Goal: Information Seeking & Learning: Learn about a topic

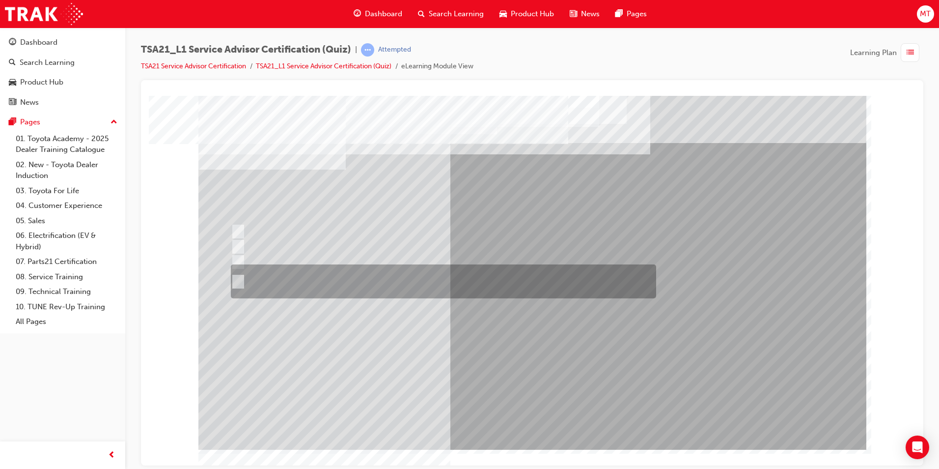
click at [391, 280] on div at bounding box center [440, 281] width 425 height 34
radio input "true"
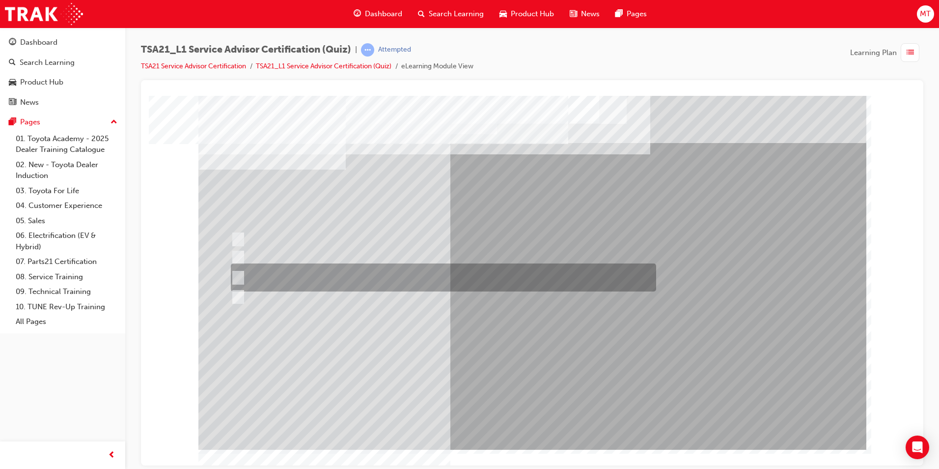
click at [406, 273] on div at bounding box center [440, 277] width 425 height 28
radio input "true"
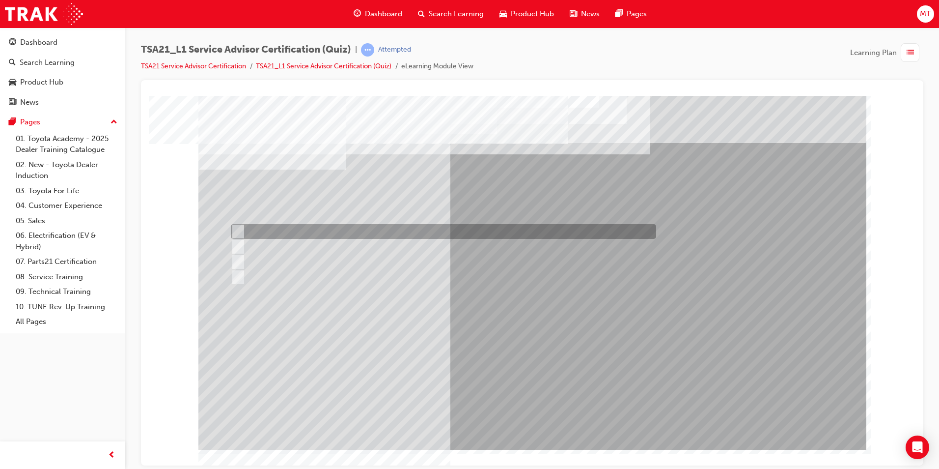
click at [358, 229] on div at bounding box center [440, 231] width 425 height 15
radio input "true"
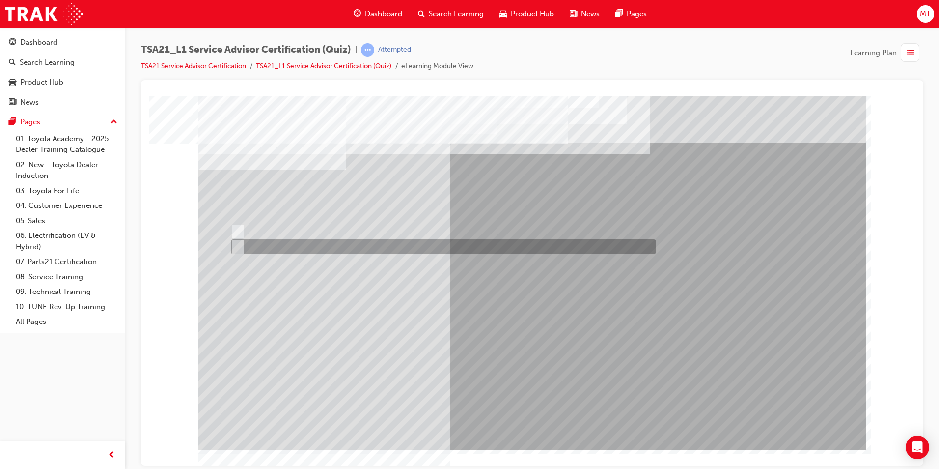
click at [279, 248] on div at bounding box center [440, 246] width 425 height 15
radio input "true"
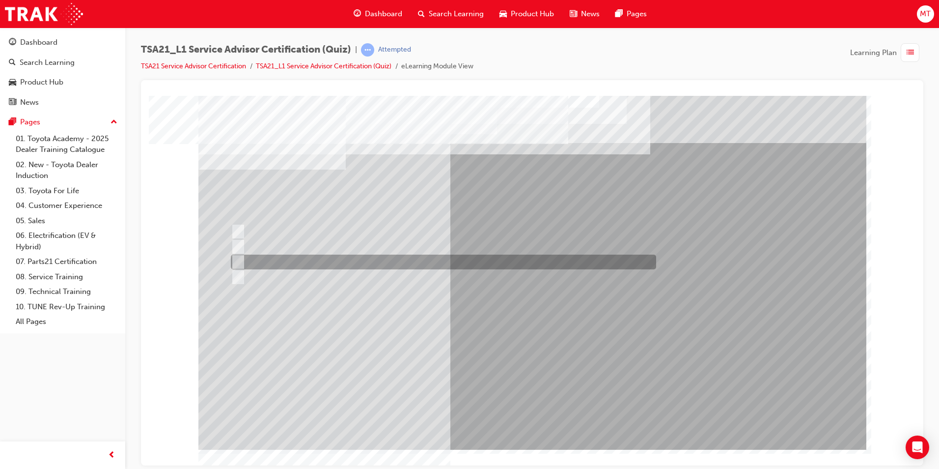
click at [320, 261] on div at bounding box center [440, 261] width 425 height 15
radio input "true"
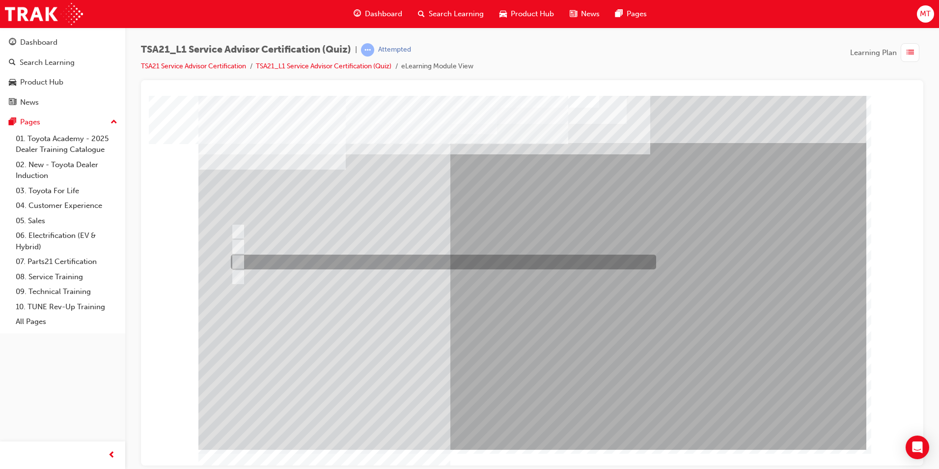
click at [376, 261] on div at bounding box center [440, 261] width 425 height 15
radio input "true"
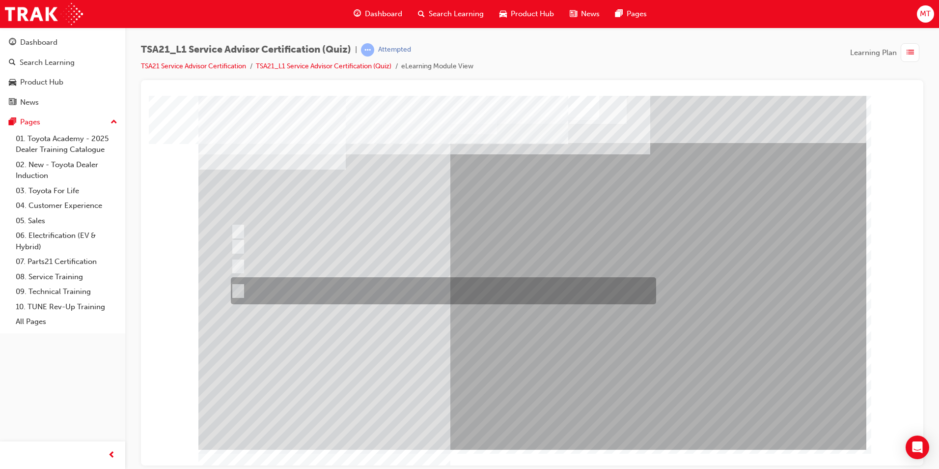
click at [427, 291] on div at bounding box center [440, 290] width 425 height 27
radio input "true"
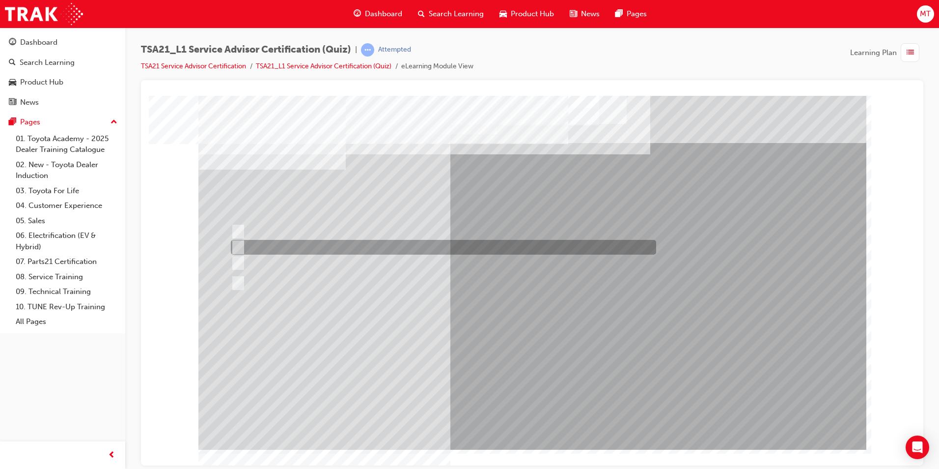
click at [379, 246] on div at bounding box center [440, 247] width 425 height 15
radio input "true"
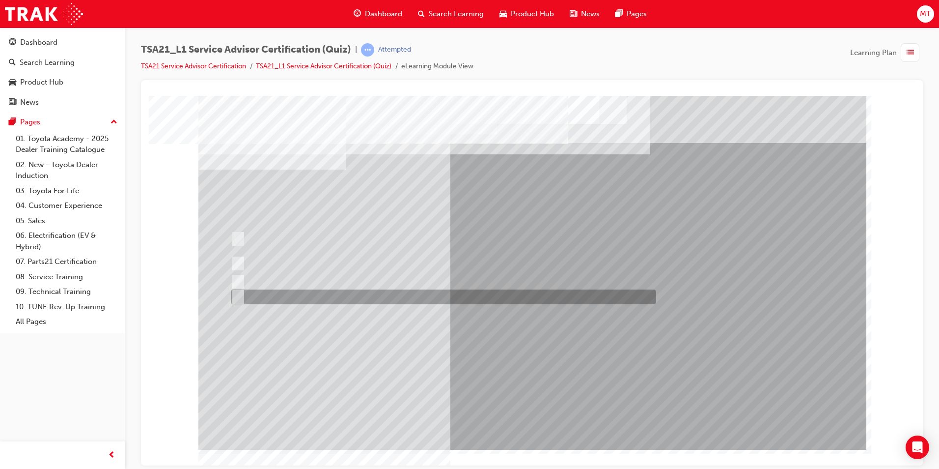
click at [368, 296] on div at bounding box center [440, 296] width 425 height 15
radio input "true"
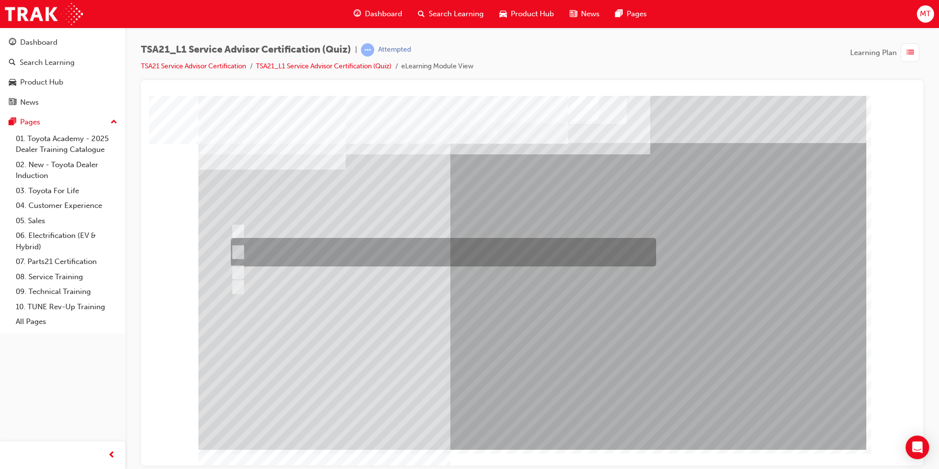
click at [424, 256] on div at bounding box center [440, 252] width 425 height 28
radio input "true"
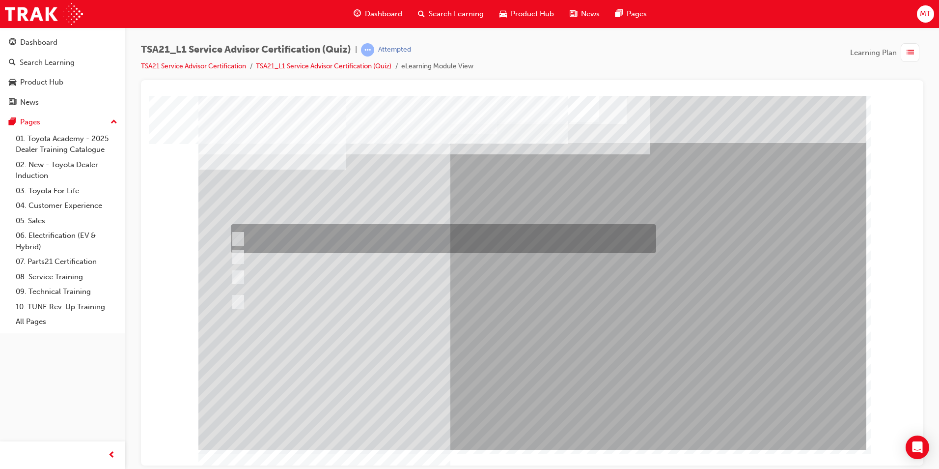
click at [387, 236] on div at bounding box center [440, 238] width 425 height 29
radio input "true"
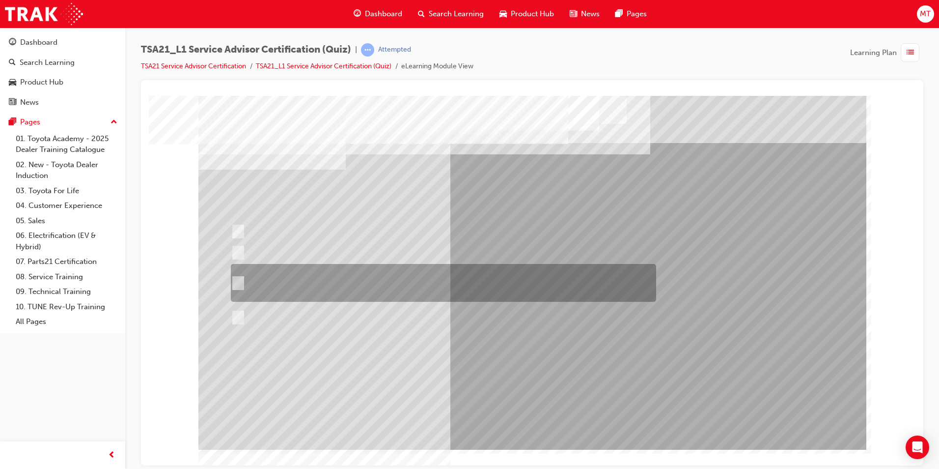
click at [403, 288] on div at bounding box center [440, 283] width 425 height 38
radio input "true"
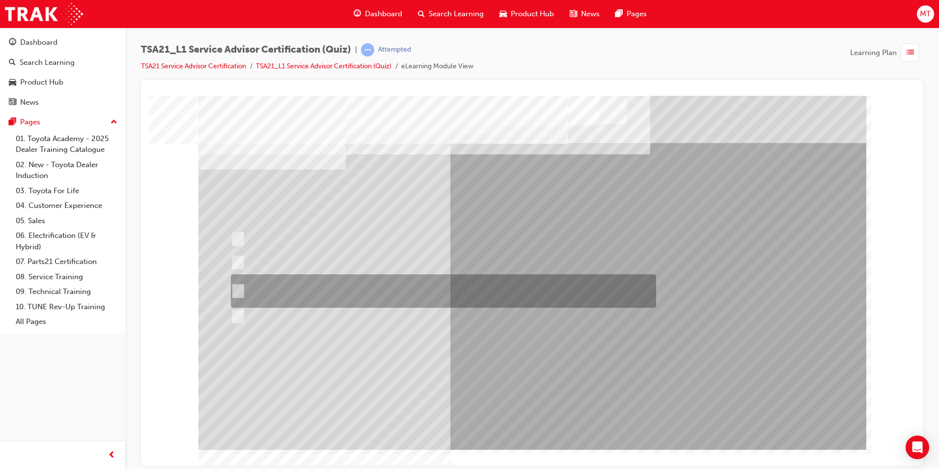
click at [352, 291] on div at bounding box center [440, 290] width 425 height 33
radio input "true"
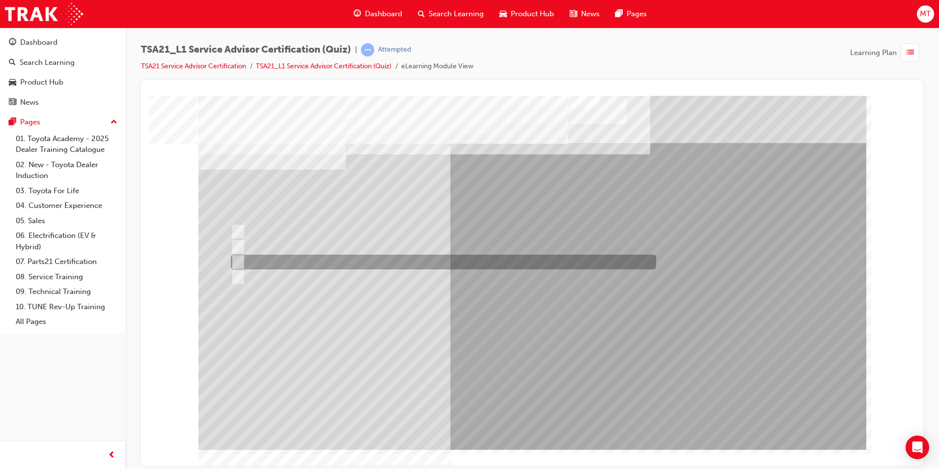
click at [395, 260] on div at bounding box center [440, 261] width 425 height 15
radio input "true"
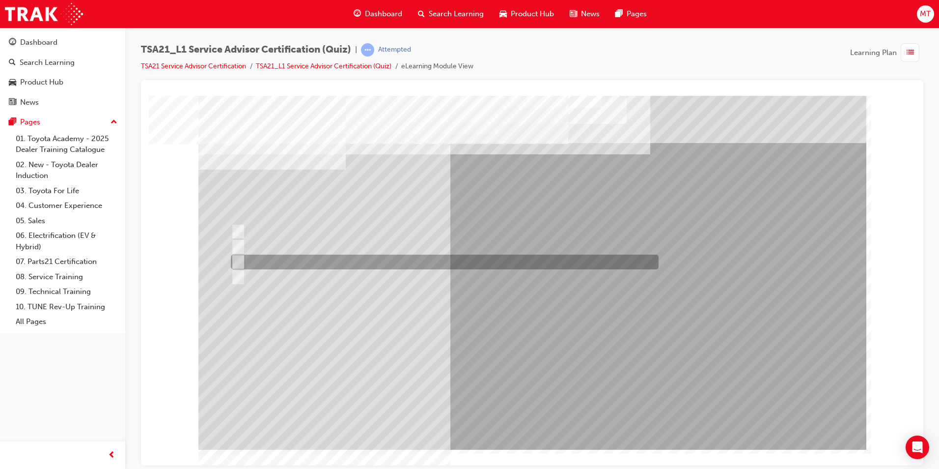
click at [379, 261] on div at bounding box center [442, 261] width 428 height 15
radio input "true"
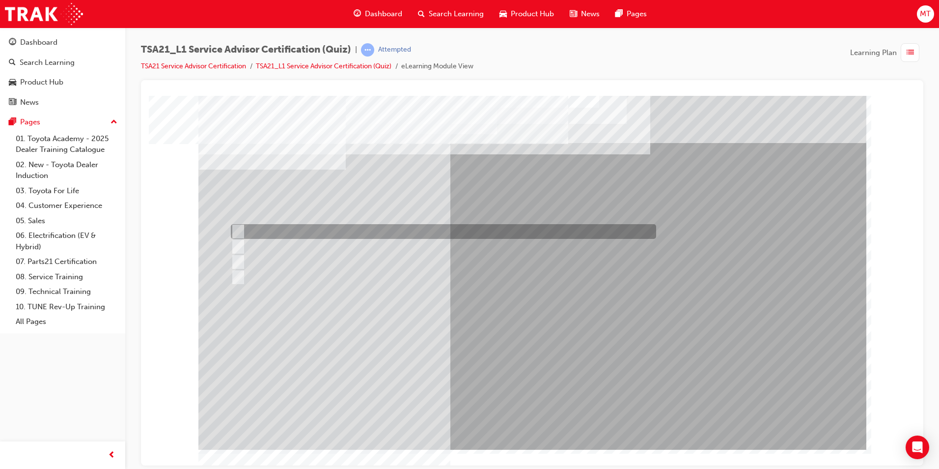
click at [355, 235] on div at bounding box center [440, 231] width 425 height 15
radio input "true"
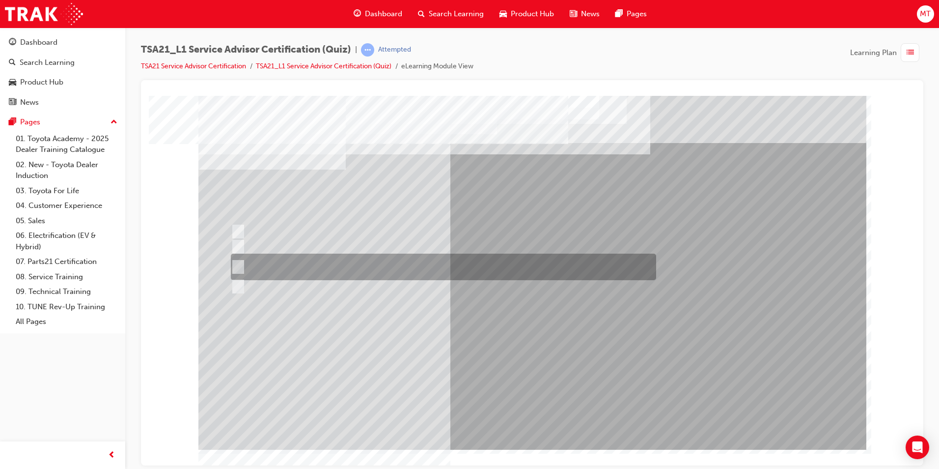
click at [396, 264] on div at bounding box center [440, 266] width 425 height 27
radio input "true"
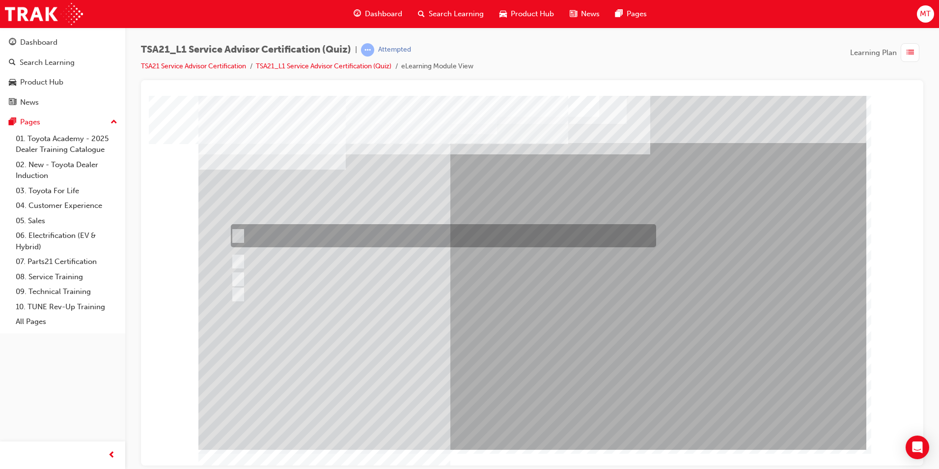
click at [404, 224] on div at bounding box center [440, 235] width 425 height 23
radio input "true"
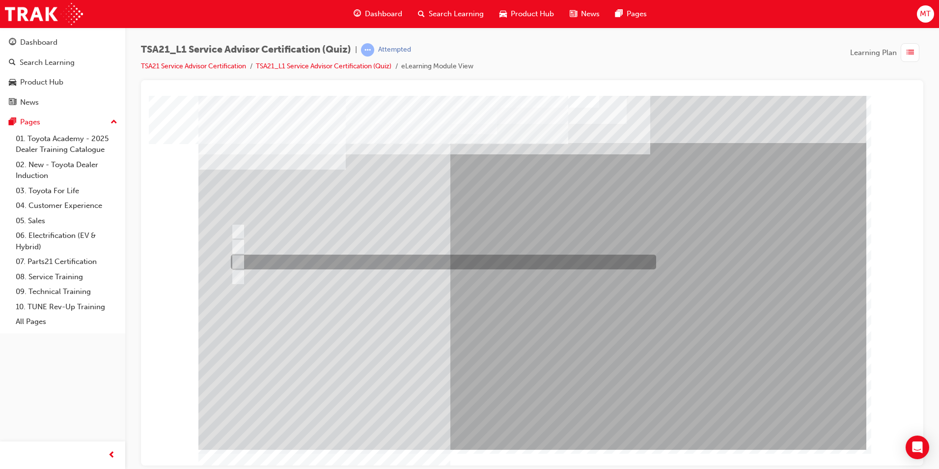
click at [306, 261] on div at bounding box center [440, 261] width 425 height 15
radio input "true"
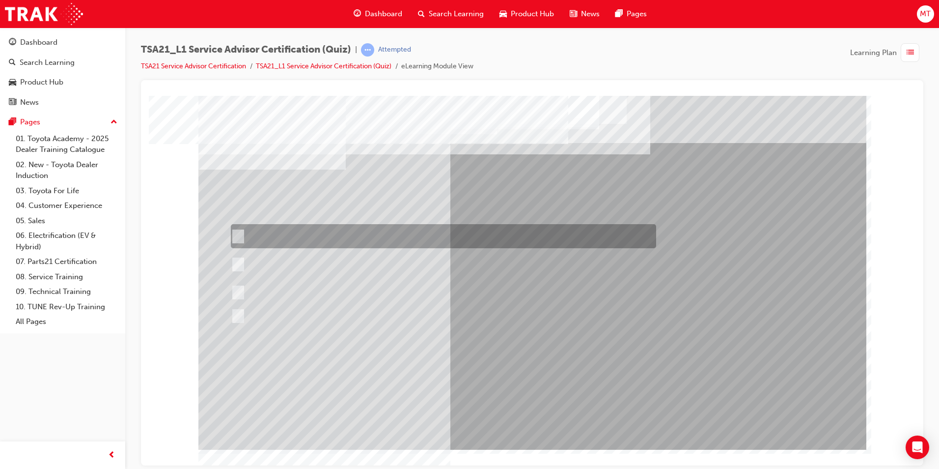
click at [408, 238] on div at bounding box center [440, 236] width 425 height 24
radio input "true"
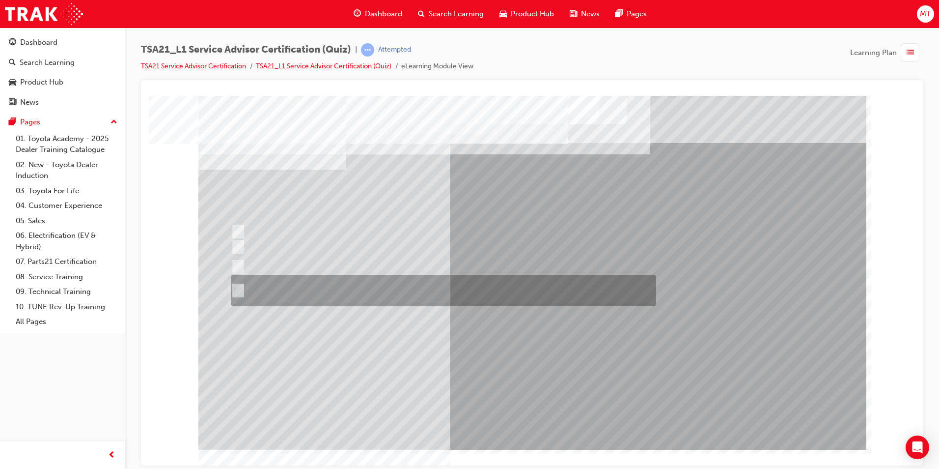
click at [412, 283] on div at bounding box center [440, 290] width 425 height 31
radio input "true"
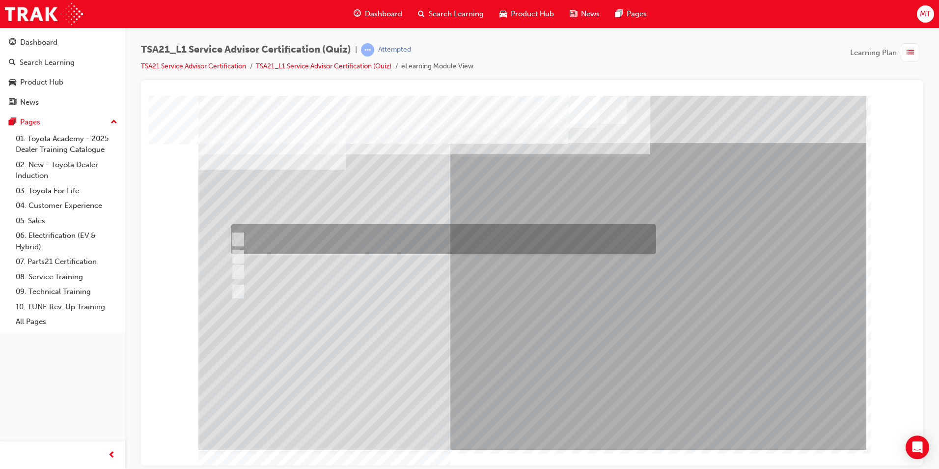
click at [415, 232] on div at bounding box center [440, 239] width 425 height 30
radio input "true"
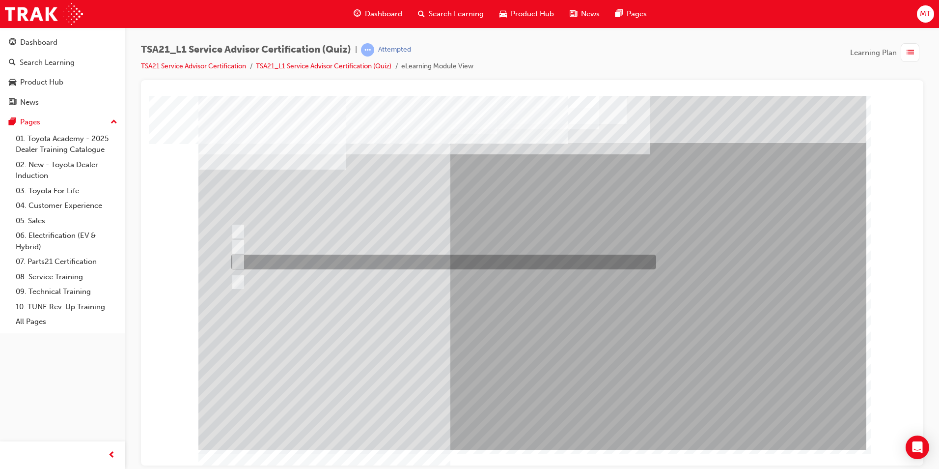
click at [350, 256] on div at bounding box center [440, 261] width 425 height 15
radio input "true"
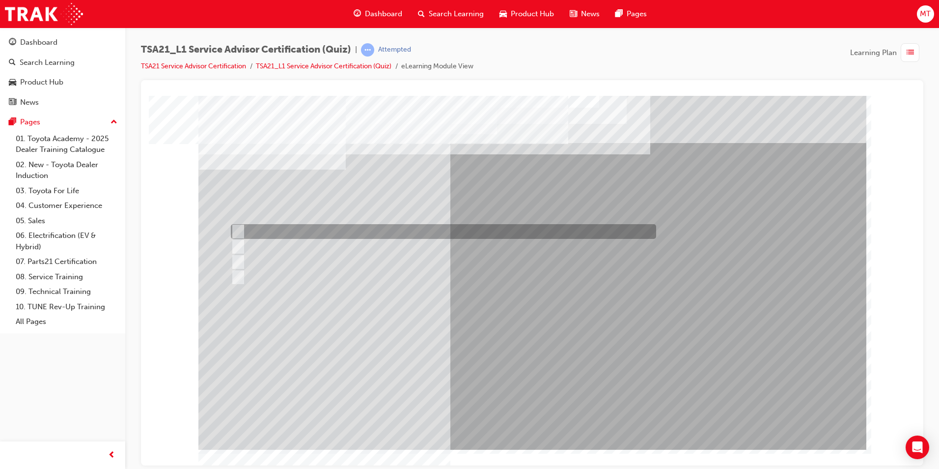
click at [378, 233] on div at bounding box center [440, 231] width 425 height 15
radio input "true"
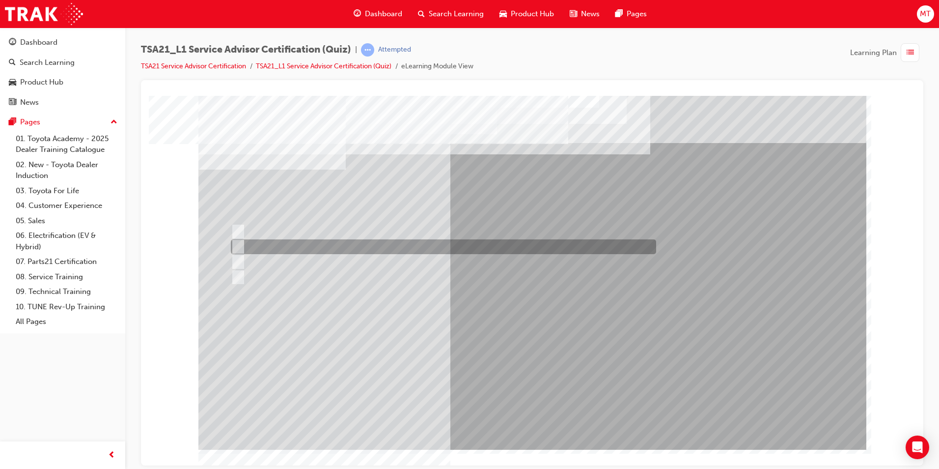
click at [408, 248] on div at bounding box center [440, 246] width 425 height 15
radio input "true"
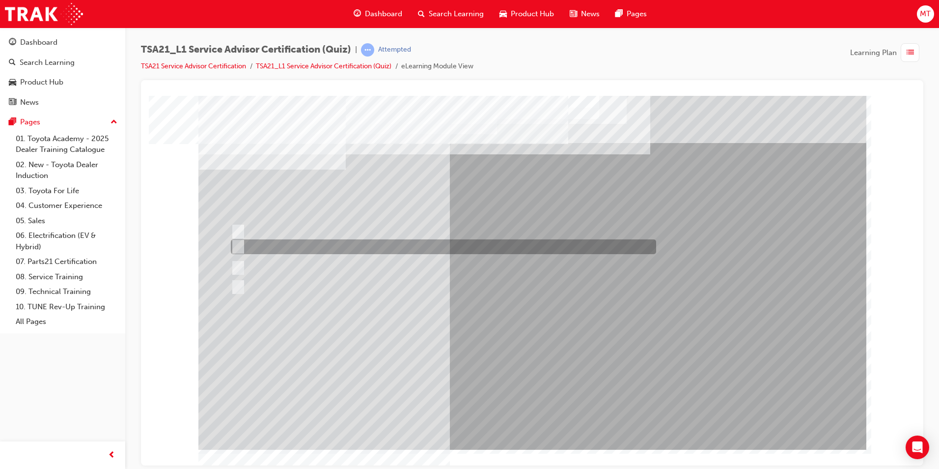
click at [347, 246] on div at bounding box center [440, 246] width 425 height 15
radio input "true"
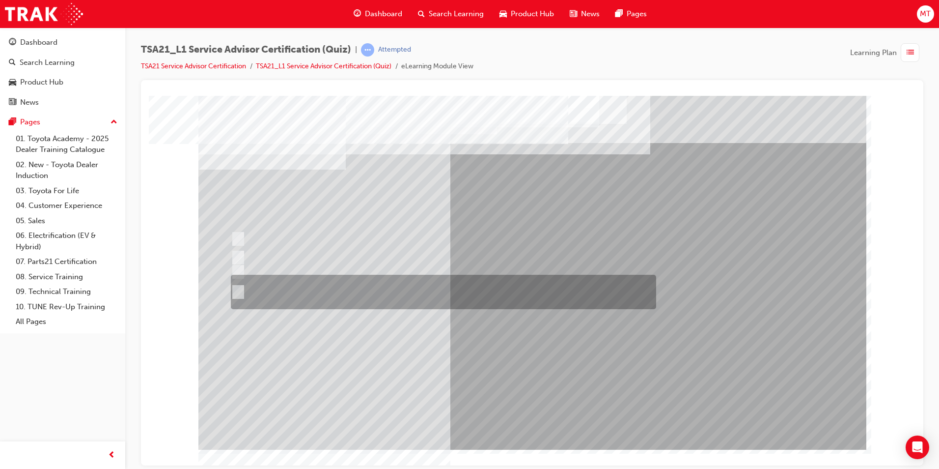
click at [353, 292] on div at bounding box center [440, 292] width 425 height 34
radio input "true"
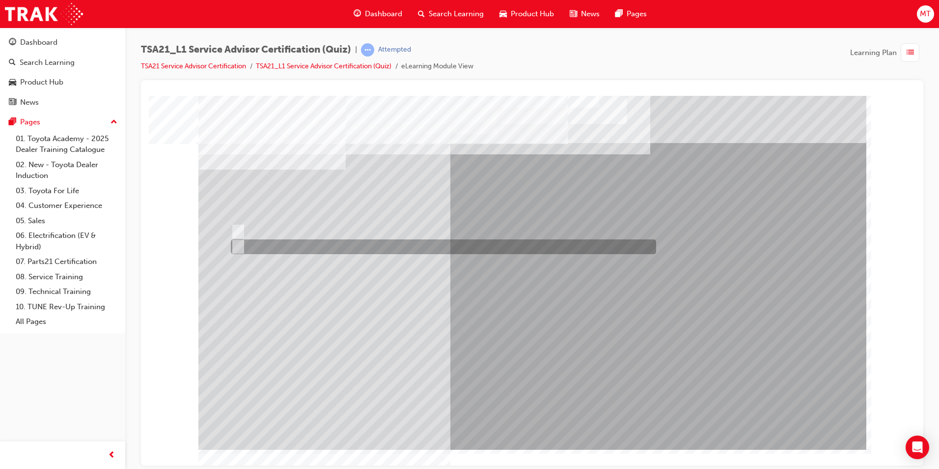
click at [237, 246] on input "True" at bounding box center [236, 246] width 11 height 11
radio input "true"
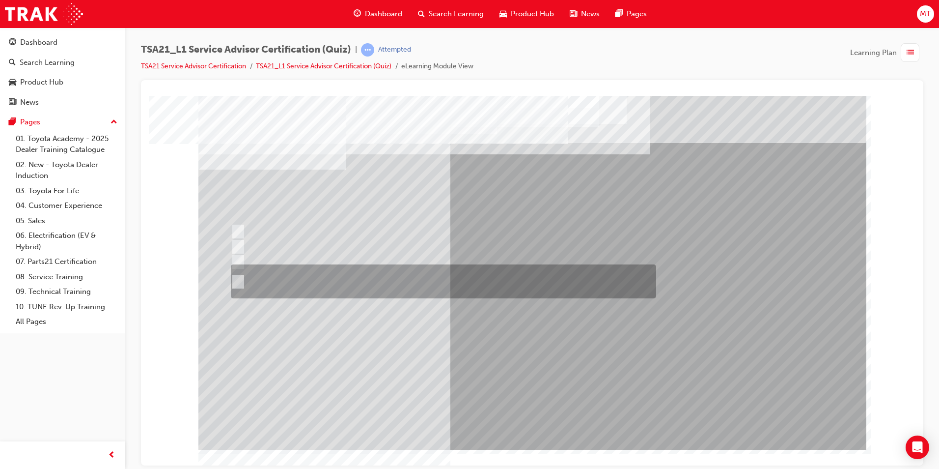
click at [365, 281] on div at bounding box center [440, 281] width 425 height 34
radio input "true"
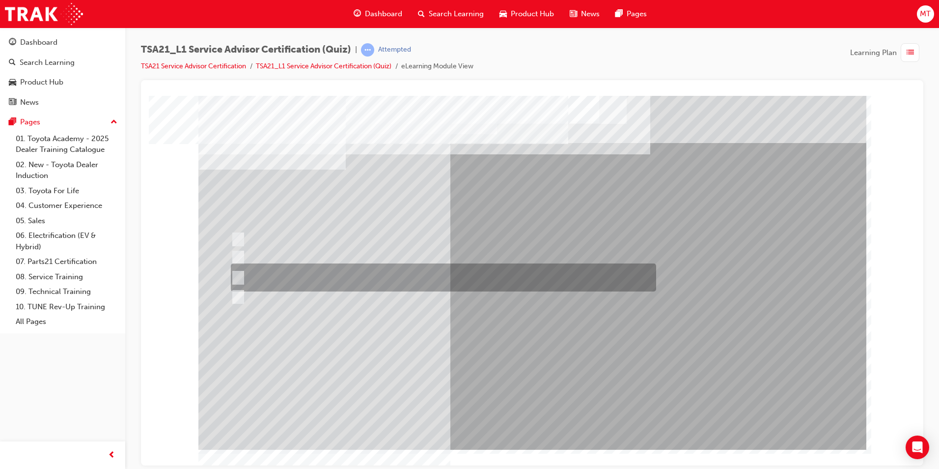
click at [344, 278] on div at bounding box center [440, 277] width 425 height 28
radio input "true"
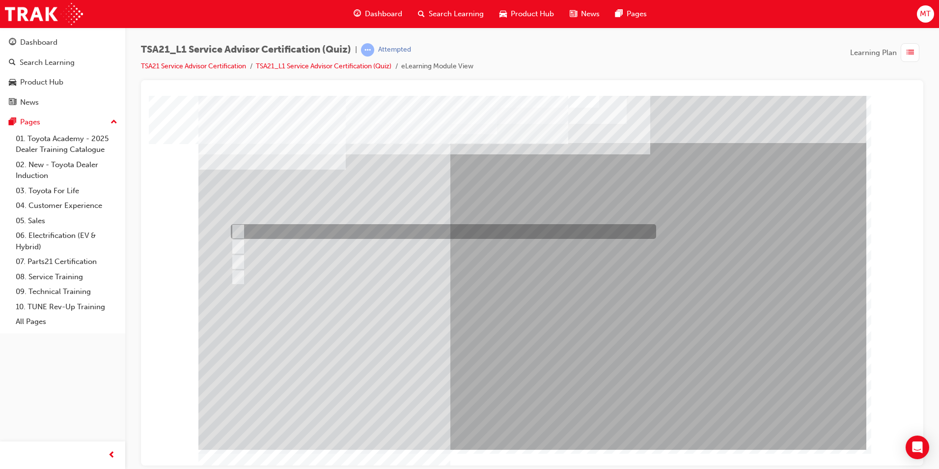
click at [351, 233] on div at bounding box center [440, 231] width 425 height 15
radio input "true"
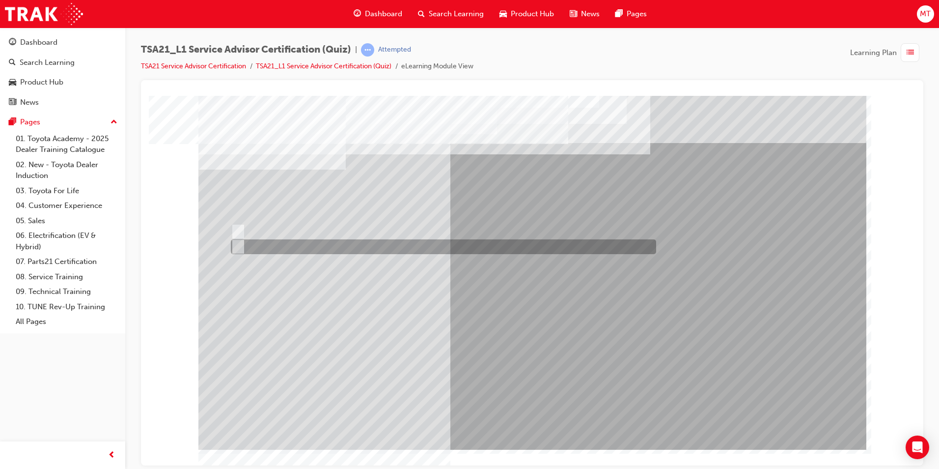
click at [241, 248] on input "True" at bounding box center [236, 246] width 11 height 11
radio input "true"
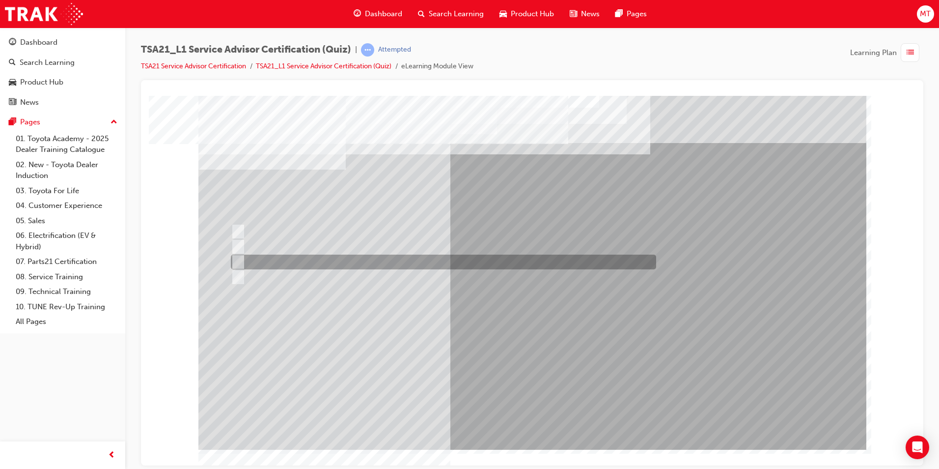
click at [305, 263] on div at bounding box center [440, 261] width 425 height 15
radio input "true"
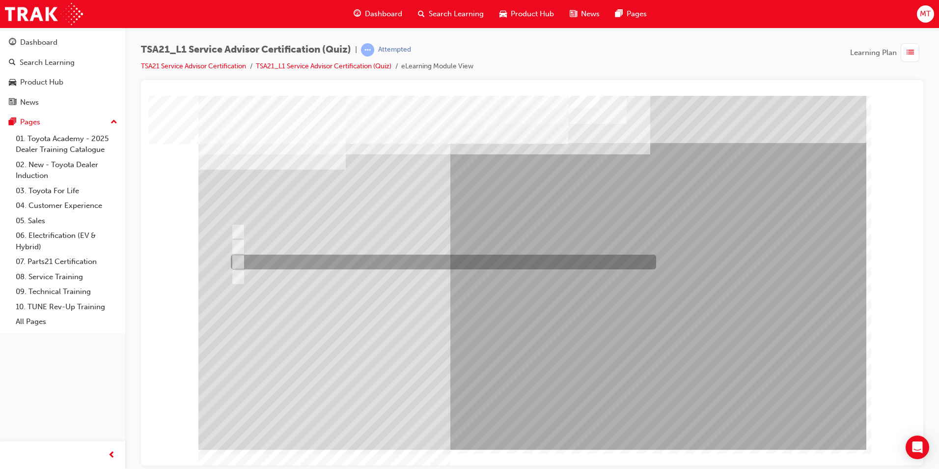
drag, startPoint x: 385, startPoint y: 265, endPoint x: 454, endPoint y: 382, distance: 136.3
click at [383, 265] on div at bounding box center [440, 261] width 425 height 15
radio input "true"
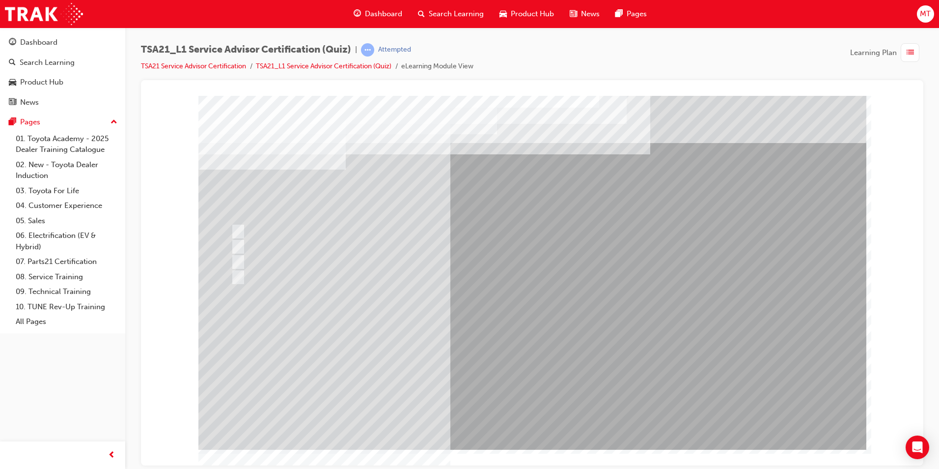
click at [432, 268] on div at bounding box center [532, 272] width 668 height 354
drag, startPoint x: 517, startPoint y: 406, endPoint x: 517, endPoint y: 367, distance: 38.8
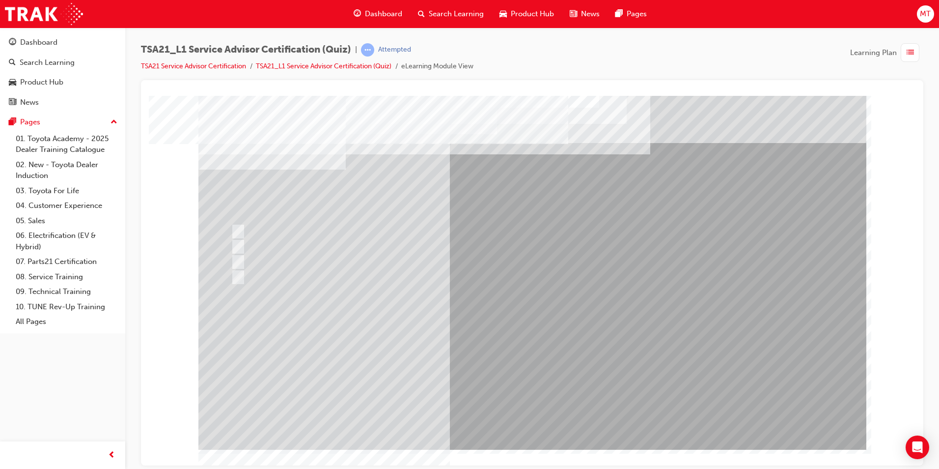
click at [516, 400] on div at bounding box center [532, 272] width 668 height 354
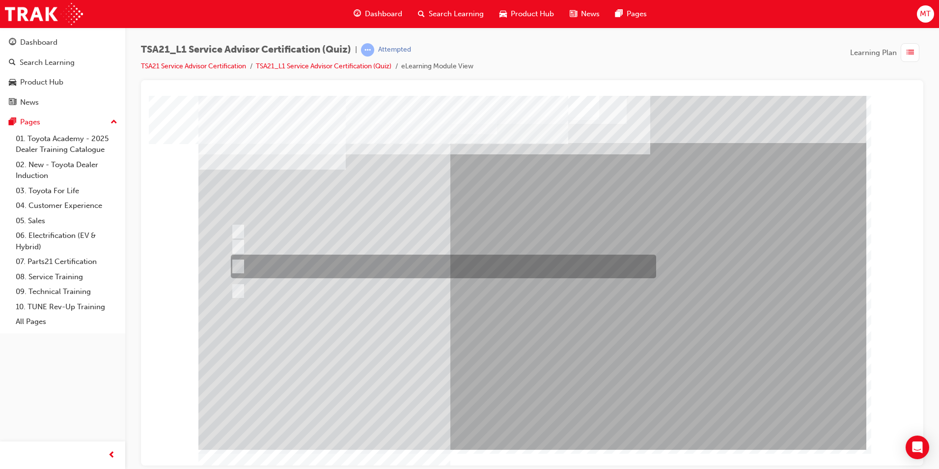
click at [417, 259] on div at bounding box center [440, 266] width 425 height 24
radio input "true"
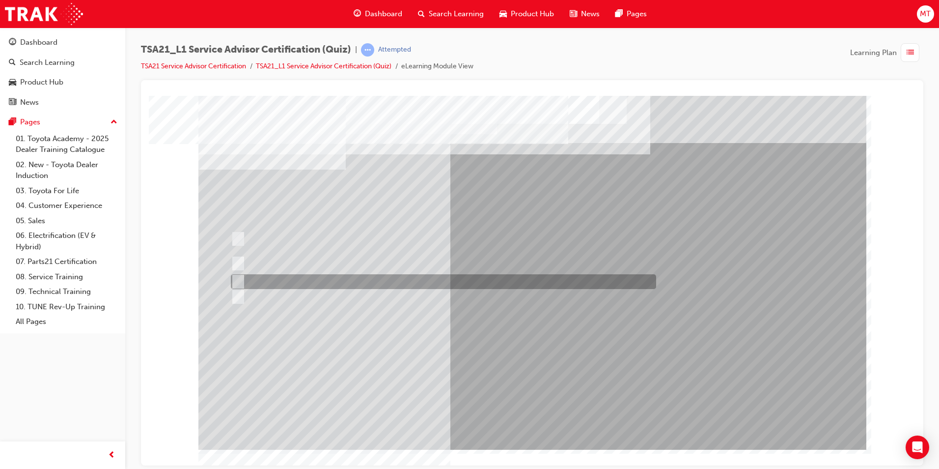
click at [425, 269] on div at bounding box center [440, 263] width 425 height 31
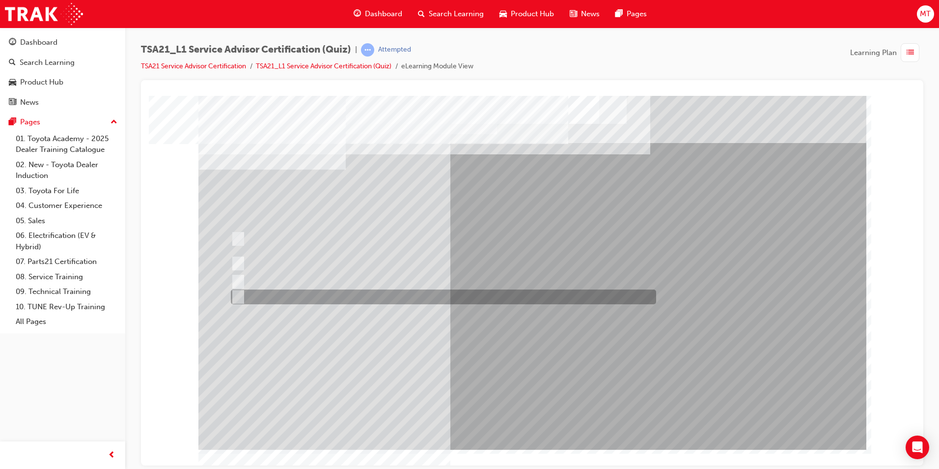
drag, startPoint x: 477, startPoint y: 289, endPoint x: 505, endPoint y: 342, distance: 60.2
click at [477, 289] on div at bounding box center [440, 296] width 425 height 15
radio input "false"
radio input "true"
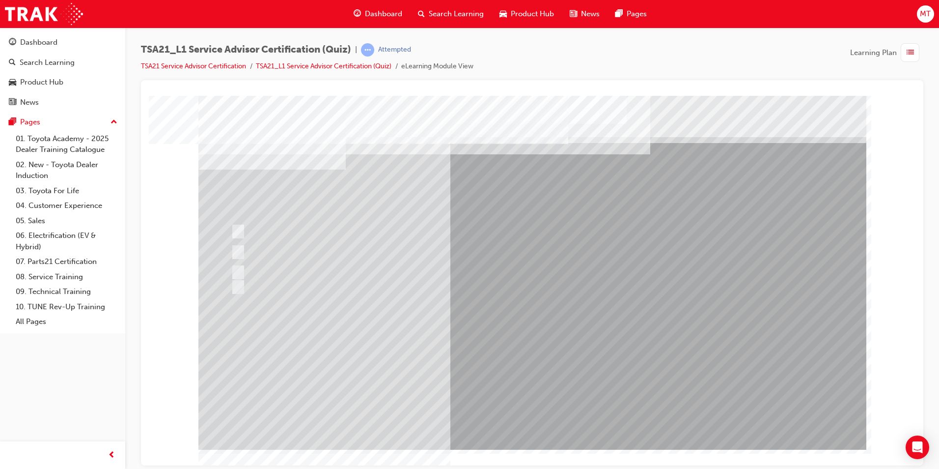
click at [515, 373] on div at bounding box center [532, 272] width 668 height 354
